Goal: Find specific page/section: Find specific page/section

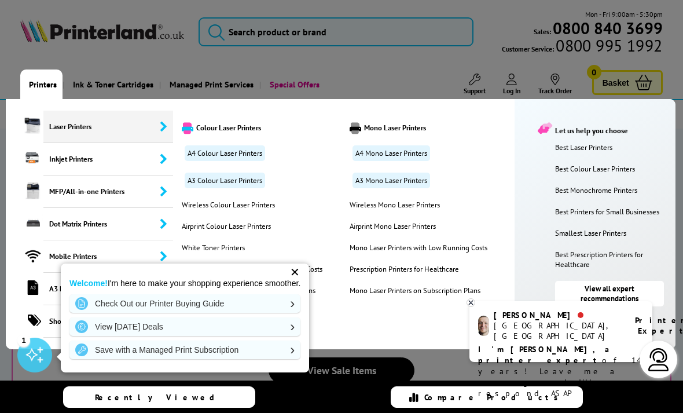
click at [248, 149] on link "A4 Colour Laser Printers" at bounding box center [225, 153] width 80 height 16
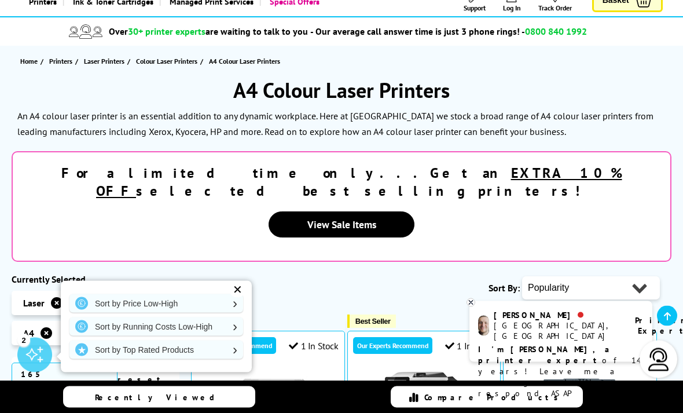
scroll to position [60, 0]
